Goal: Book appointment/travel/reservation

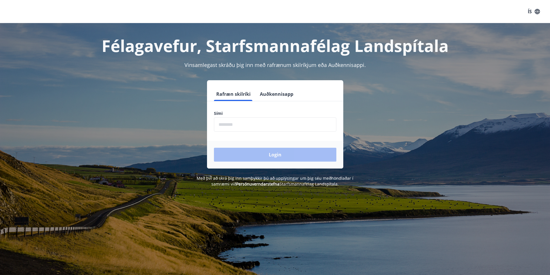
click at [276, 96] on button "Auðkennisapp" at bounding box center [277, 94] width 38 height 14
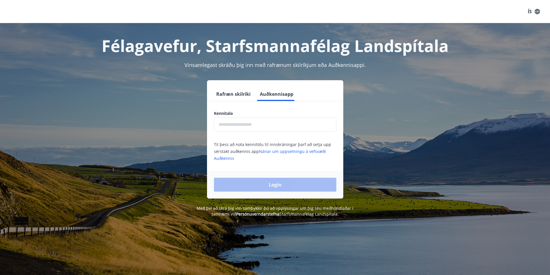
click at [248, 126] on input "text" at bounding box center [275, 125] width 122 height 14
type input "**********"
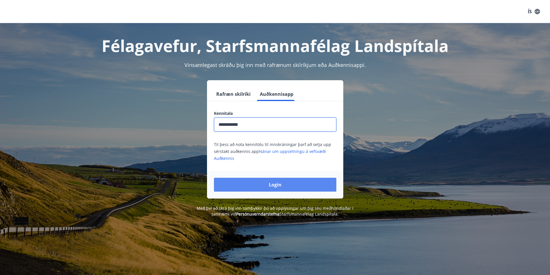
click at [275, 181] on button "Login" at bounding box center [275, 185] width 122 height 14
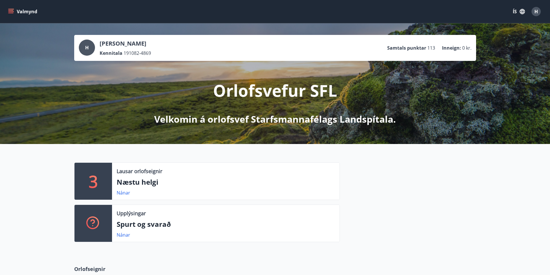
click at [533, 15] on div "H" at bounding box center [536, 11] width 9 height 9
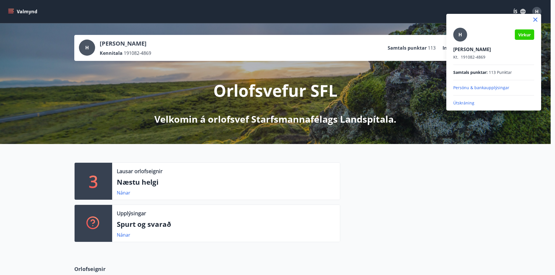
click at [13, 11] on div at bounding box center [277, 137] width 555 height 275
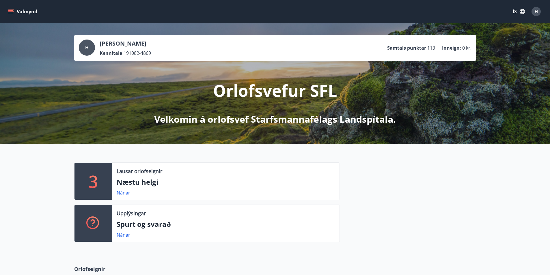
click at [12, 12] on icon "menu" at bounding box center [11, 11] width 6 height 1
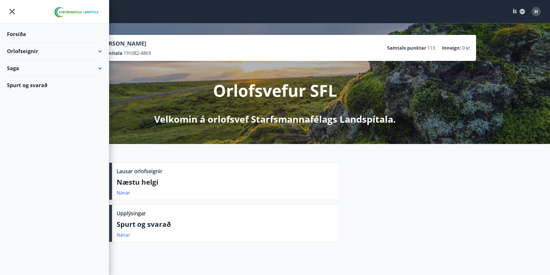
click at [16, 69] on div "Saga" at bounding box center [54, 68] width 95 height 17
click at [21, 82] on div "Bókanir" at bounding box center [55, 83] width 86 height 12
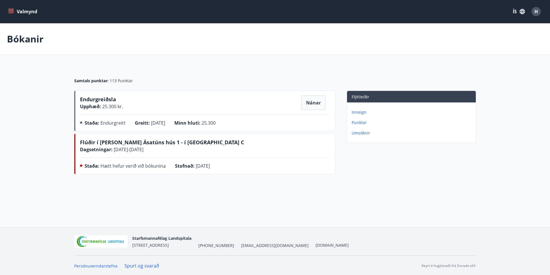
click at [539, 13] on div "H" at bounding box center [536, 11] width 9 height 9
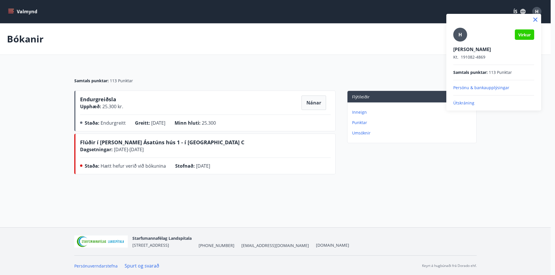
click at [461, 101] on p "Útskráning" at bounding box center [493, 103] width 81 height 6
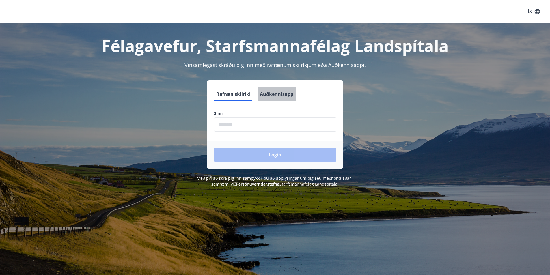
click at [276, 97] on button "Auðkennisapp" at bounding box center [277, 94] width 38 height 14
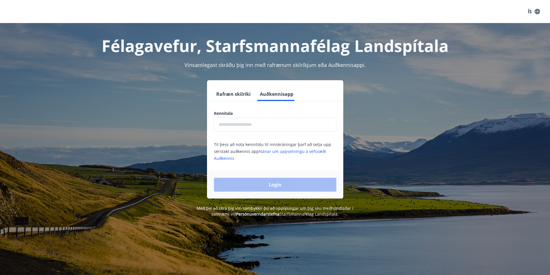
click at [266, 128] on input "text" at bounding box center [275, 125] width 122 height 14
type input "**********"
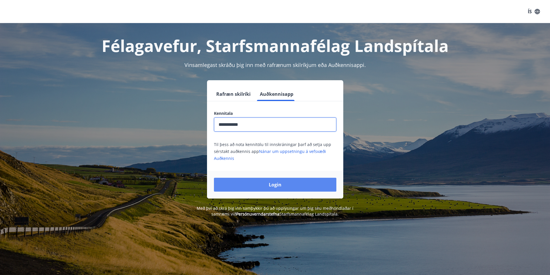
click at [276, 185] on button "Login" at bounding box center [275, 185] width 122 height 14
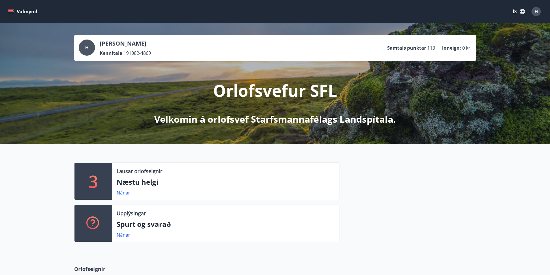
click at [12, 14] on icon "menu" at bounding box center [11, 12] width 6 height 6
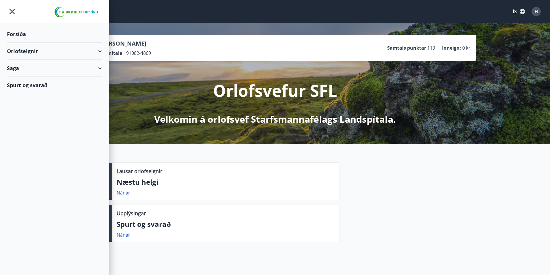
click at [22, 53] on div "Orlofseignir" at bounding box center [54, 51] width 95 height 17
click at [28, 77] on div "Bókunardagatal" at bounding box center [55, 78] width 86 height 12
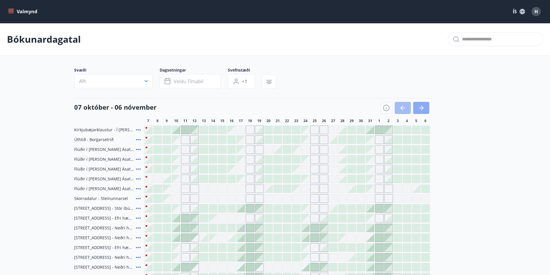
click at [422, 109] on icon "button" at bounding box center [422, 108] width 3 height 5
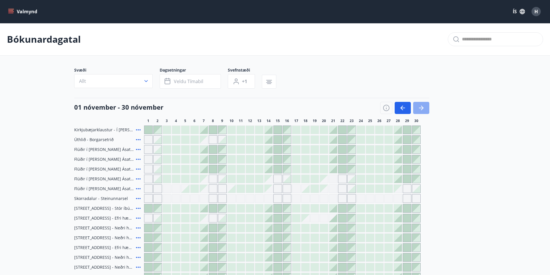
click at [424, 109] on icon "button" at bounding box center [421, 108] width 7 height 7
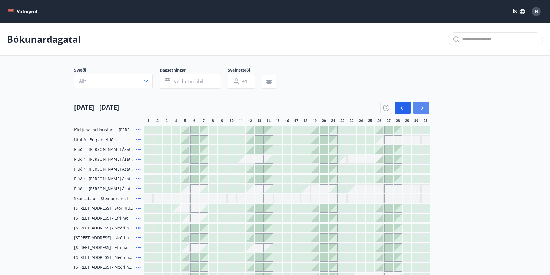
click at [424, 109] on icon "button" at bounding box center [421, 108] width 7 height 7
